Goal: Information Seeking & Learning: Learn about a topic

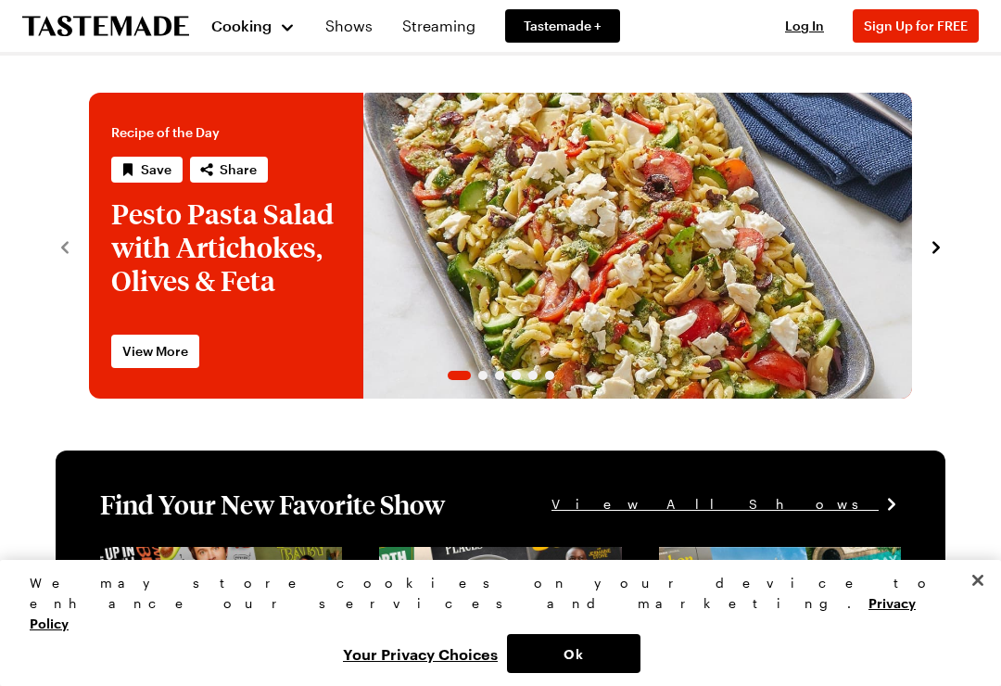
click at [260, 32] on span "Cooking" at bounding box center [241, 26] width 60 height 18
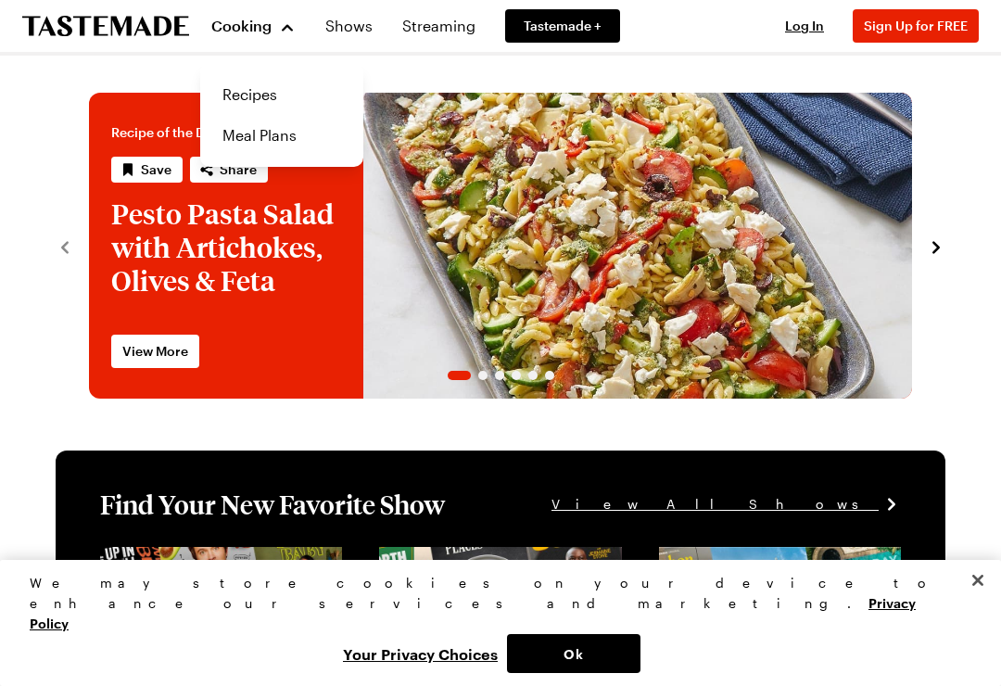
click at [253, 90] on link "Recipes" at bounding box center [281, 94] width 141 height 41
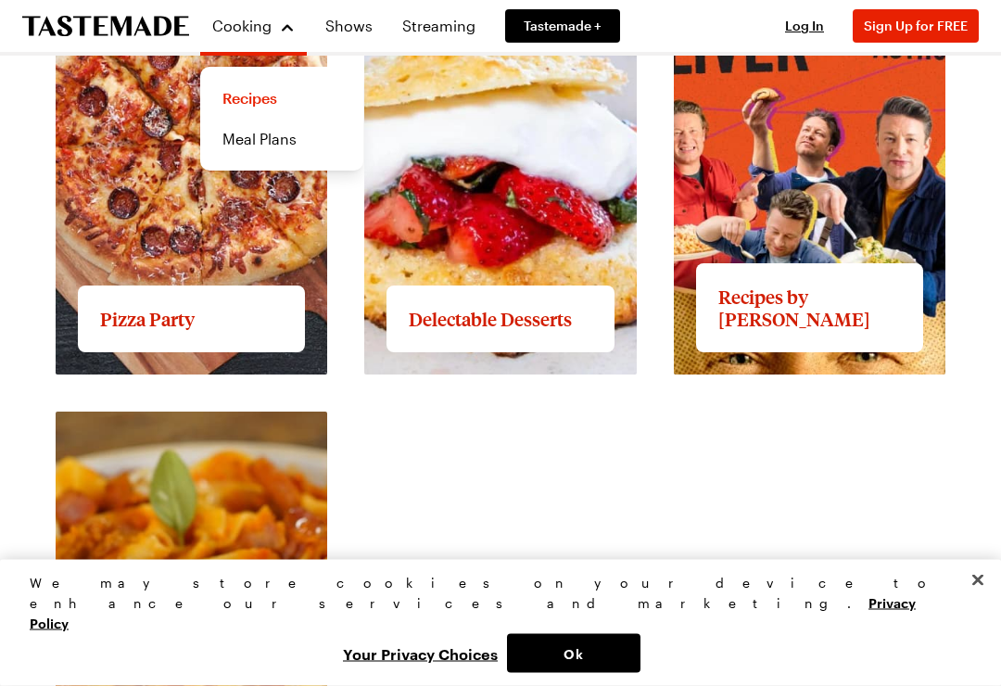
scroll to position [2816, 0]
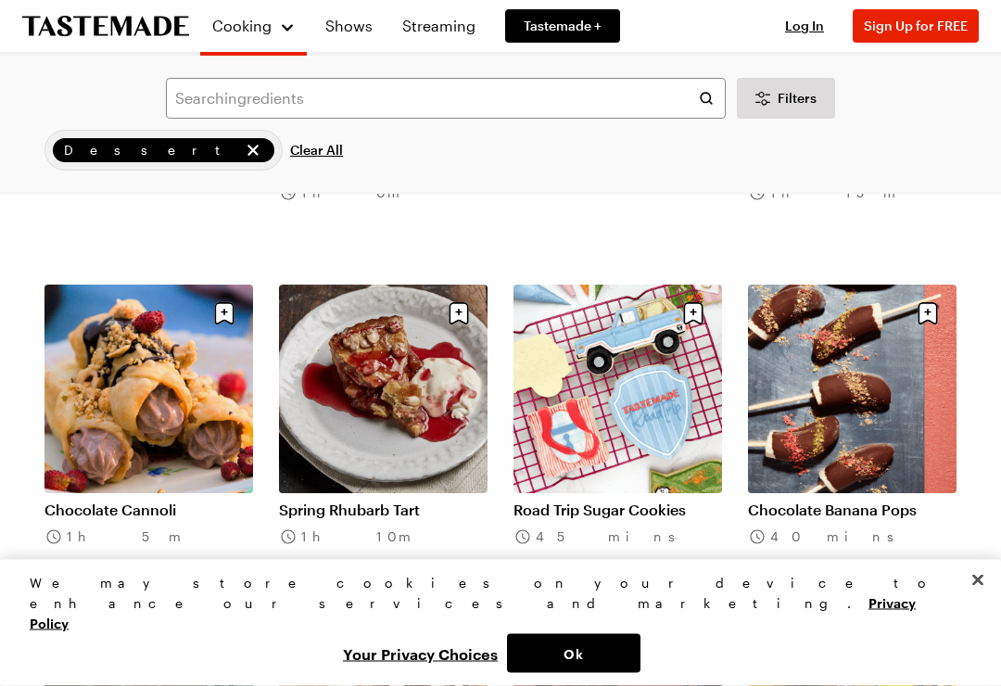
scroll to position [1485, 0]
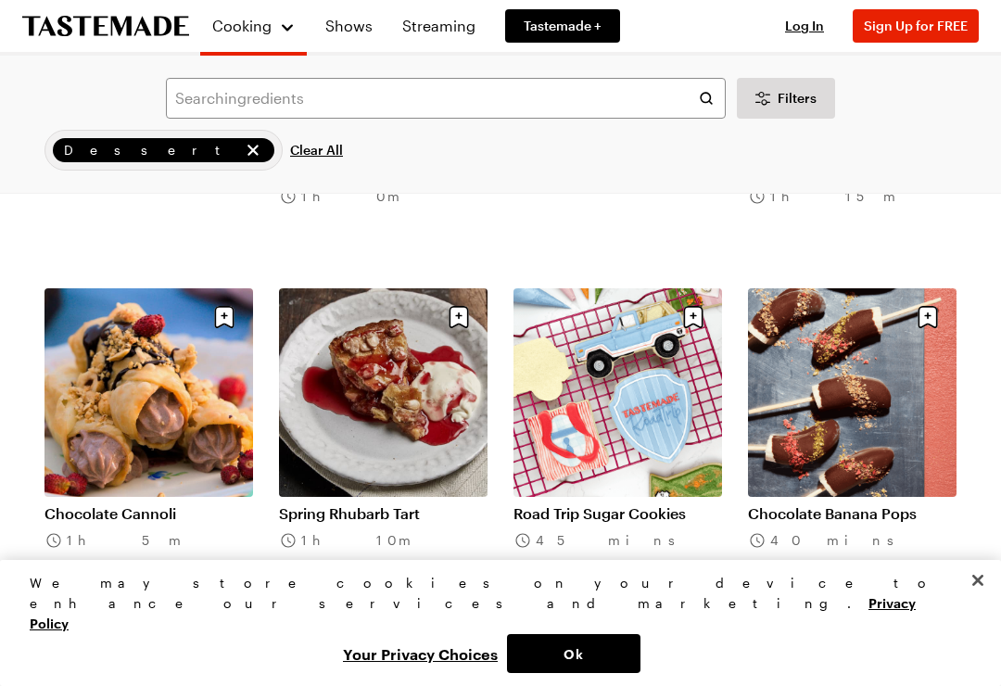
click at [403, 504] on link "Spring Rhubarb Tart" at bounding box center [383, 513] width 209 height 19
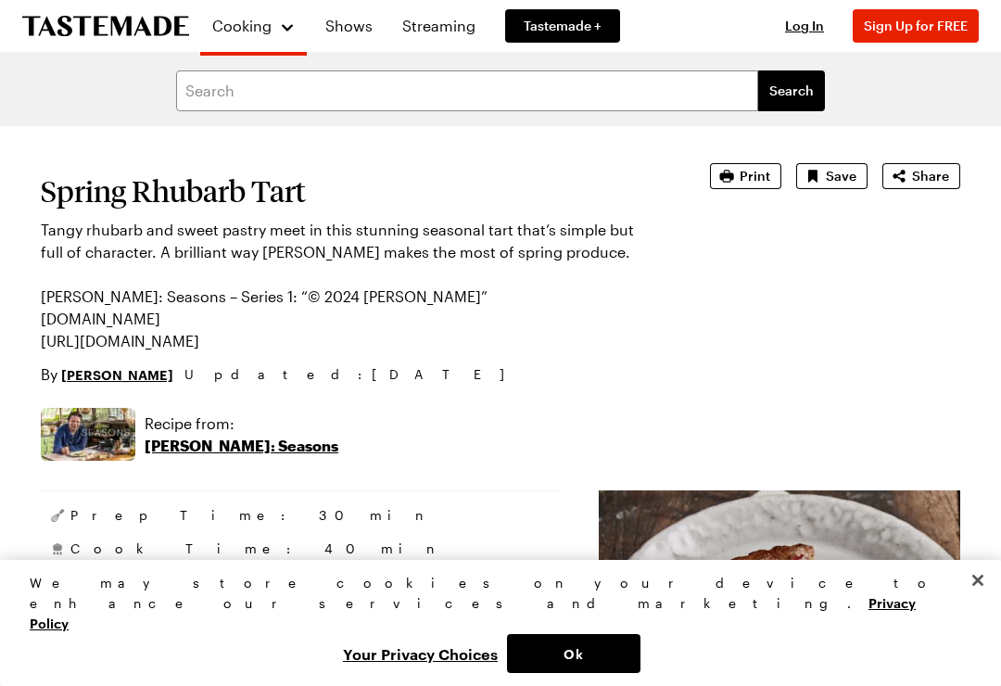
click at [100, 27] on icon "To Tastemade Home Page" at bounding box center [105, 26] width 167 height 21
